Goal: Information Seeking & Learning: Learn about a topic

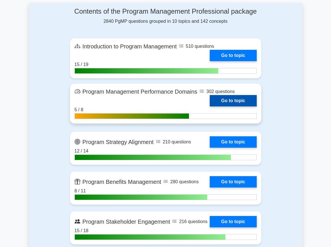
scroll to position [217, 0]
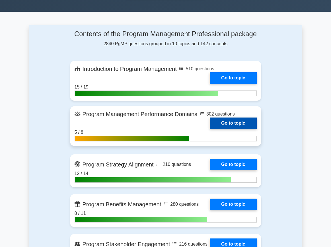
click at [231, 124] on link "Go to topic" at bounding box center [233, 123] width 47 height 11
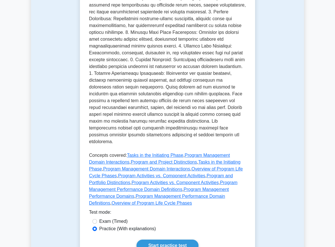
scroll to position [247, 0]
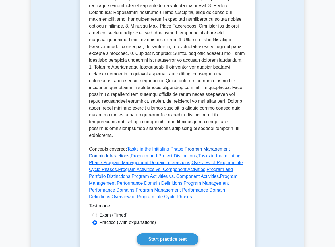
click at [207, 147] on link "Program Management Domain Interactions" at bounding box center [159, 153] width 141 height 12
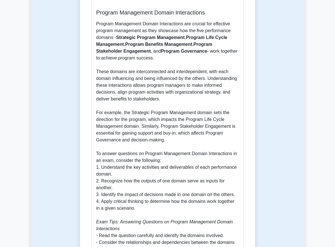
scroll to position [511, 0]
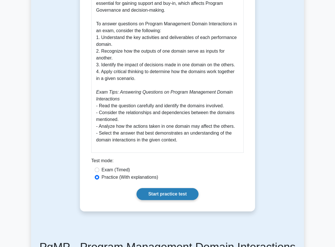
click at [163, 188] on link "Start practice test" at bounding box center [168, 194] width 62 height 12
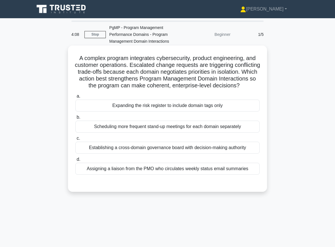
click at [166, 146] on div "Establishing a cross-domain governance board with decision-making authority" at bounding box center [167, 148] width 185 height 12
click at [75, 140] on input "c. Establishing a cross-domain governance board with decision-making authority" at bounding box center [75, 139] width 0 height 4
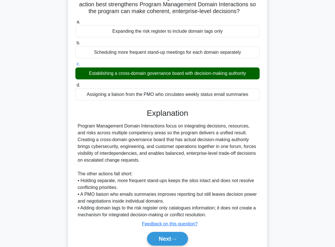
scroll to position [97, 0]
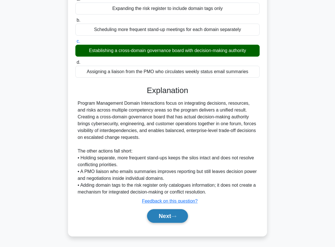
click at [171, 216] on button "Next" at bounding box center [167, 216] width 41 height 14
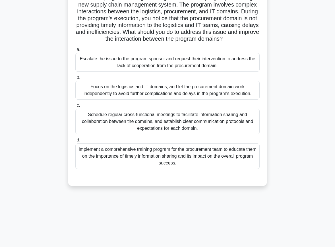
scroll to position [11, 0]
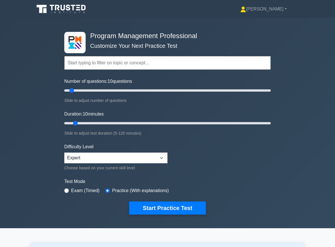
click at [100, 59] on input "text" at bounding box center [167, 63] width 207 height 14
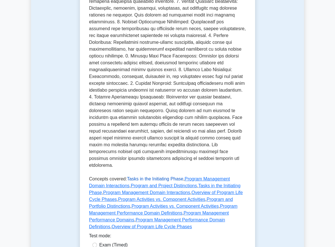
scroll to position [279, 0]
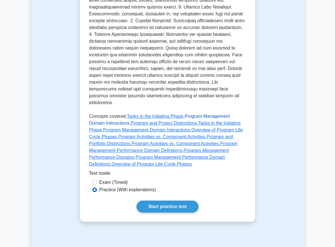
click at [195, 114] on link "Program Management Domain Interactions" at bounding box center [159, 120] width 141 height 12
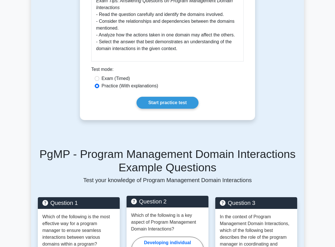
scroll to position [654, 0]
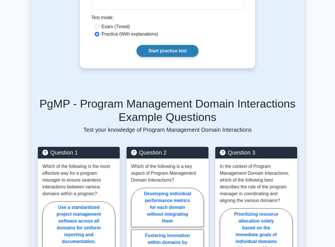
click at [179, 45] on link "Start practice test" at bounding box center [168, 51] width 62 height 12
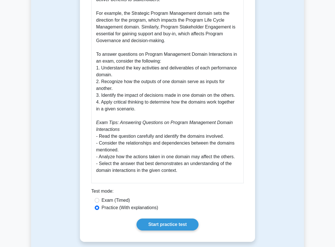
scroll to position [623, 0]
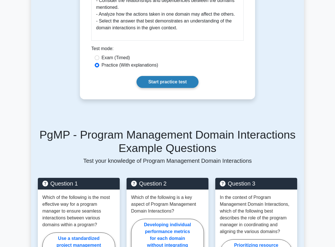
click at [167, 76] on link "Start practice test" at bounding box center [168, 82] width 62 height 12
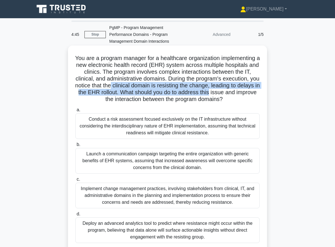
drag, startPoint x: 112, startPoint y: 83, endPoint x: 209, endPoint y: 92, distance: 97.5
click at [209, 92] on h5 "You are a program manager for a healthcare organization implementing a new elec…" at bounding box center [168, 79] width 186 height 48
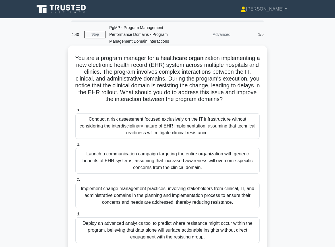
scroll to position [1, 0]
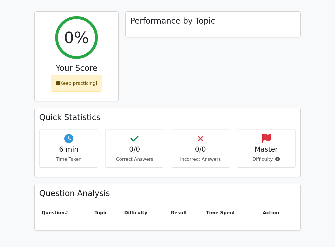
scroll to position [167, 0]
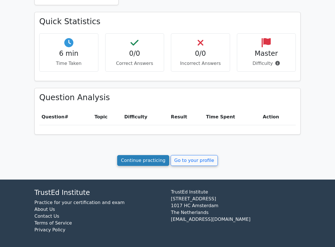
click at [149, 164] on link "Continue practicing" at bounding box center [143, 160] width 52 height 11
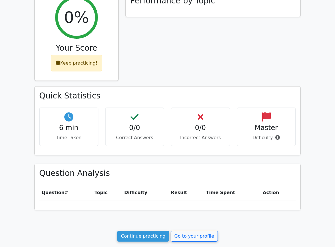
scroll to position [0, 0]
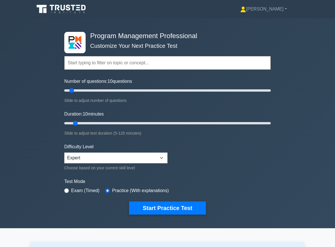
click at [114, 61] on input "text" at bounding box center [167, 63] width 207 height 14
paste input "Loremip Dolorsitam Consectetura Elitsed Doeiusmodt Incididun Utlabo Etd 7501 · …"
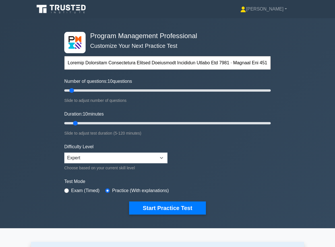
scroll to position [0, 2223]
click at [135, 59] on input "text" at bounding box center [167, 63] width 207 height 14
type input "Project Management Professional Project Management Institute Issued Apr 2008 · …"
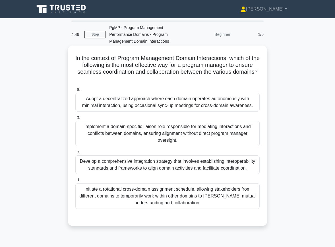
click at [101, 163] on div "Develop a comprehensive integration strategy that involves establishing interop…" at bounding box center [167, 164] width 185 height 19
click at [75, 154] on input "c. Develop a comprehensive integration strategy that involves establishing inte…" at bounding box center [75, 152] width 0 height 4
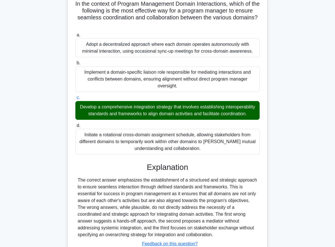
scroll to position [97, 0]
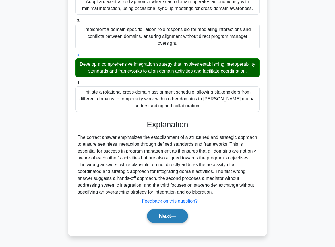
click at [169, 215] on button "Next" at bounding box center [167, 216] width 41 height 14
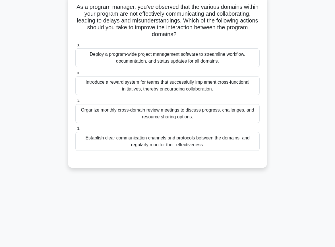
scroll to position [16, 0]
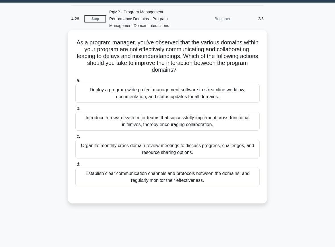
click at [128, 174] on div "Establish clear communication channels and protocols between the domains, and r…" at bounding box center [167, 177] width 185 height 19
click at [75, 166] on input "d. Establish clear communication channels and protocols between the domains, an…" at bounding box center [75, 165] width 0 height 4
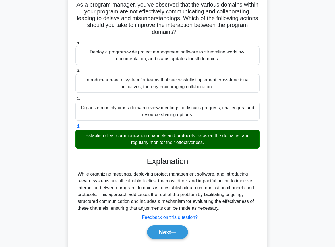
scroll to position [70, 0]
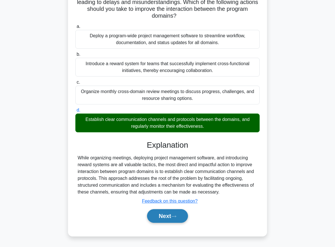
click at [161, 212] on button "Next" at bounding box center [167, 216] width 41 height 14
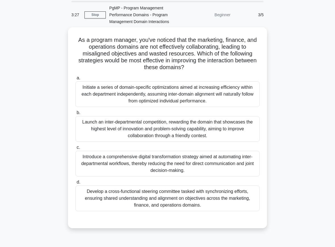
scroll to position [35, 0]
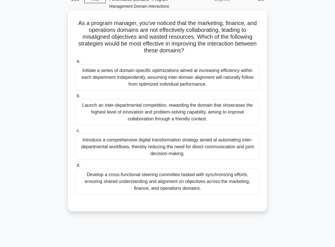
click at [120, 181] on div "Develop a cross-functional steering committee tasked with synchronizing efforts…" at bounding box center [167, 182] width 185 height 26
click at [75, 167] on input "d. Develop a cross-functional steering committee tasked with synchronizing effo…" at bounding box center [75, 166] width 0 height 4
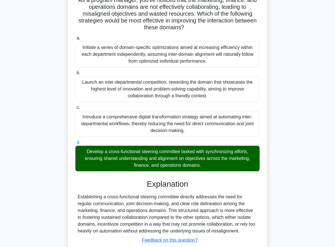
scroll to position [97, 0]
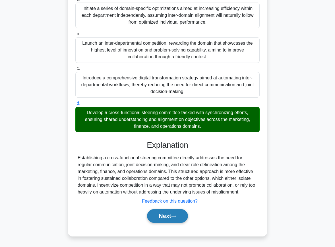
click at [161, 216] on button "Next" at bounding box center [167, 216] width 41 height 14
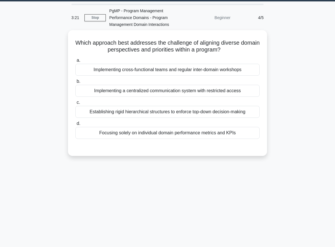
scroll to position [0, 0]
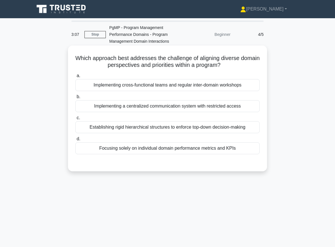
click at [127, 87] on div "Implementing cross-functional teams and regular inter-domain workshops" at bounding box center [167, 85] width 185 height 12
click at [75, 78] on input "a. Implementing cross-functional teams and regular inter-domain workshops" at bounding box center [75, 76] width 0 height 4
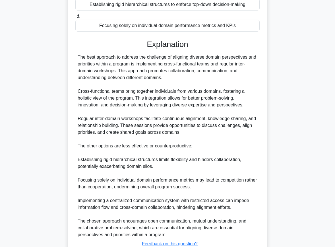
scroll to position [165, 0]
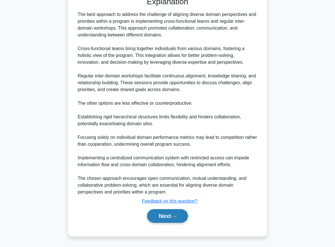
click at [177, 219] on button "Next" at bounding box center [167, 216] width 41 height 14
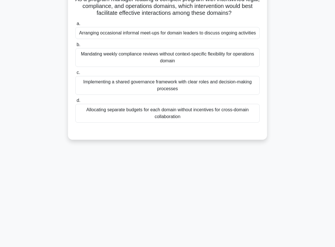
scroll to position [13, 0]
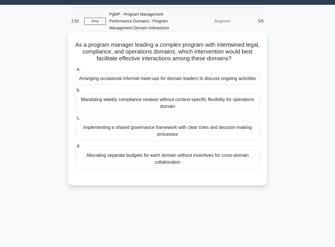
click at [100, 127] on div "Implementing a shared governance framework with clear roles and decision-making…" at bounding box center [167, 131] width 185 height 19
click at [75, 120] on input "c. Implementing a shared governance framework with clear roles and decision-mak…" at bounding box center [75, 118] width 0 height 4
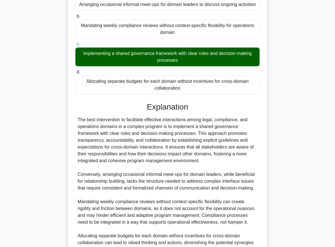
scroll to position [152, 0]
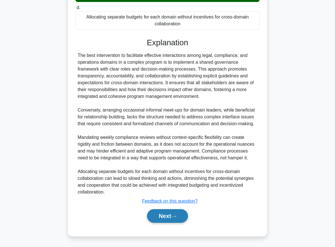
click at [169, 215] on button "Next" at bounding box center [167, 216] width 41 height 14
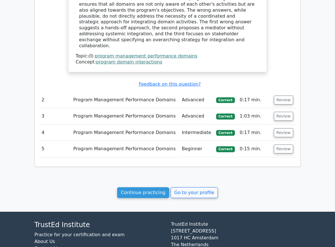
scroll to position [511, 0]
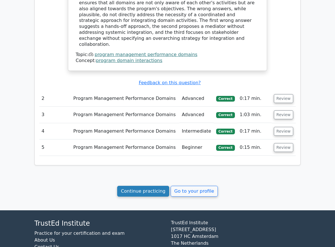
click at [146, 186] on link "Continue practicing" at bounding box center [143, 191] width 52 height 11
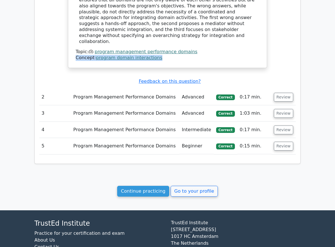
drag, startPoint x: 198, startPoint y: 33, endPoint x: 240, endPoint y: 42, distance: 43.2
click at [224, 55] on div "Concept: program domain interactions" at bounding box center [168, 58] width 184 height 6
drag, startPoint x: 167, startPoint y: 41, endPoint x: 97, endPoint y: 40, distance: 70.3
click at [97, 55] on div "Concept: program domain interactions" at bounding box center [168, 58] width 184 height 6
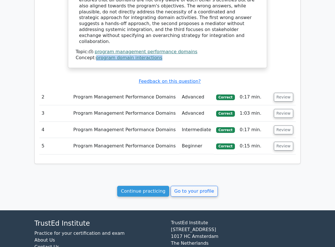
click at [110, 55] on link "program domain interactions" at bounding box center [129, 57] width 66 height 5
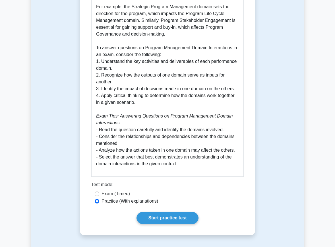
scroll to position [644, 0]
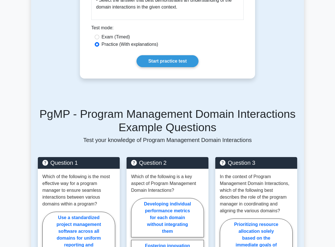
click at [107, 34] on label "Exam (Timed)" at bounding box center [116, 37] width 28 height 7
click at [99, 35] on input "Exam (Timed)" at bounding box center [97, 37] width 5 height 5
radio input "true"
click at [171, 56] on link "Start practice test" at bounding box center [168, 61] width 62 height 12
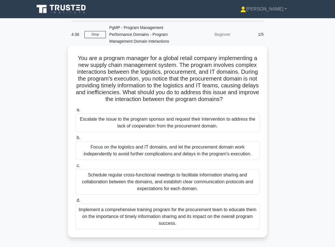
click at [123, 177] on div "Schedule regular cross-functional meetings to facilitate information sharing an…" at bounding box center [167, 182] width 185 height 26
click at [75, 168] on input "c. Schedule regular cross-functional meetings to facilitate information sharing…" at bounding box center [75, 166] width 0 height 4
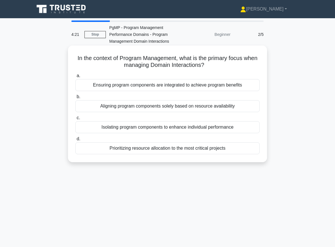
click at [128, 86] on div "Ensuring program components are integrated to achieve program benefits" at bounding box center [167, 85] width 185 height 12
click at [75, 78] on input "a. Ensuring program components are integrated to achieve program benefits" at bounding box center [75, 76] width 0 height 4
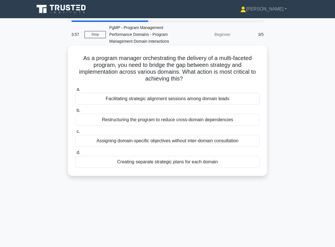
click at [153, 101] on div "Facilitating strategic alignment sessions among domain leads" at bounding box center [167, 99] width 185 height 12
click at [75, 91] on input "a. Facilitating strategic alignment sessions among domain leads" at bounding box center [75, 90] width 0 height 4
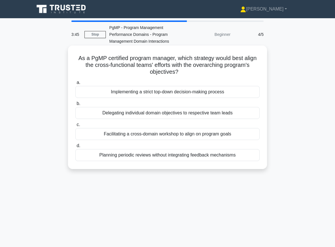
click at [158, 136] on div "Facilitating a cross-domain workshop to align on program goals" at bounding box center [167, 134] width 185 height 12
click at [75, 127] on input "c. Facilitating a cross-domain workshop to align on program goals" at bounding box center [75, 125] width 0 height 4
